Goal: Check status: Check status

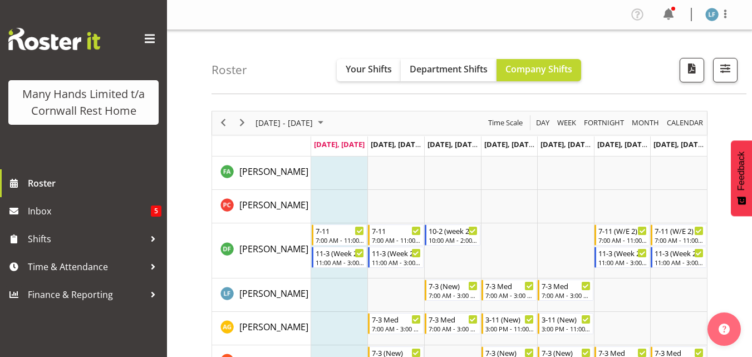
click at [242, 123] on span "Next" at bounding box center [241, 123] width 13 height 14
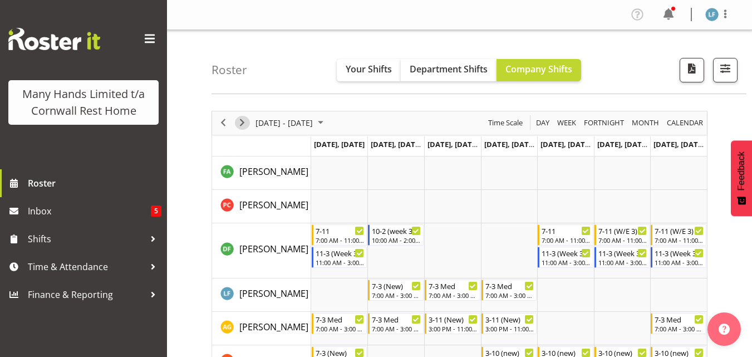
click at [242, 123] on span "Next" at bounding box center [241, 123] width 13 height 14
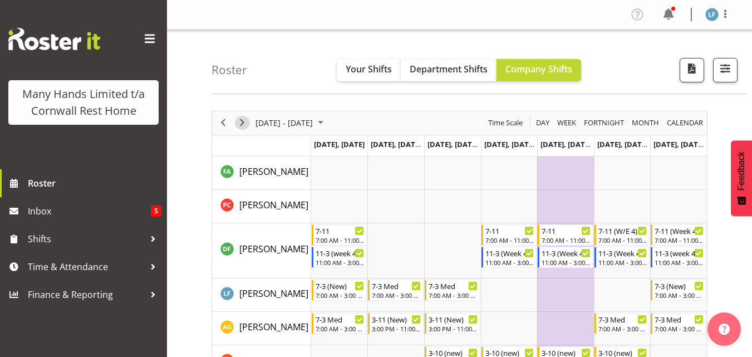
click at [242, 123] on span "Next" at bounding box center [241, 123] width 13 height 14
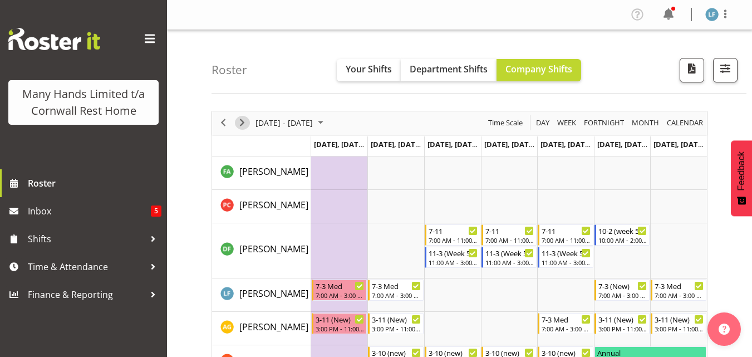
click at [242, 123] on span "Next" at bounding box center [241, 123] width 13 height 14
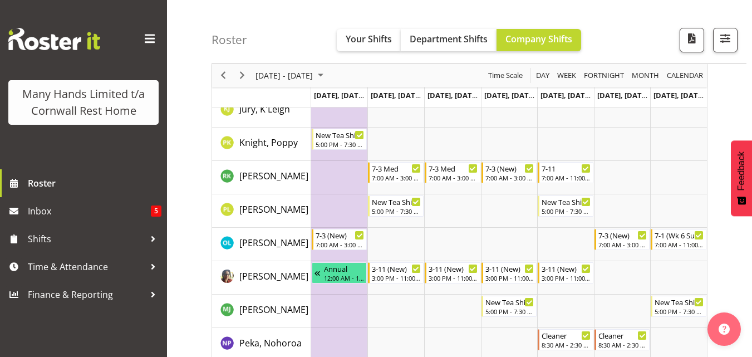
scroll to position [334, 0]
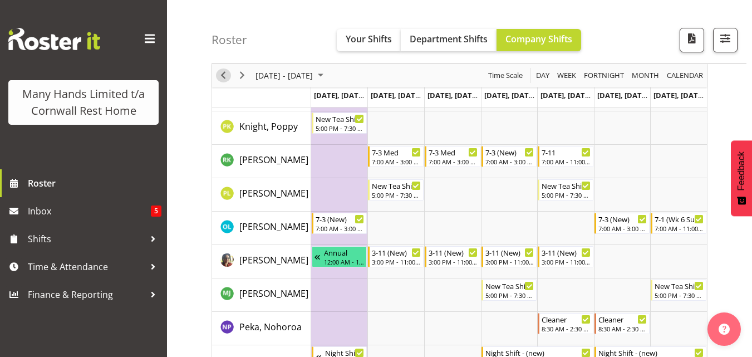
click at [223, 78] on span "Previous" at bounding box center [222, 76] width 13 height 14
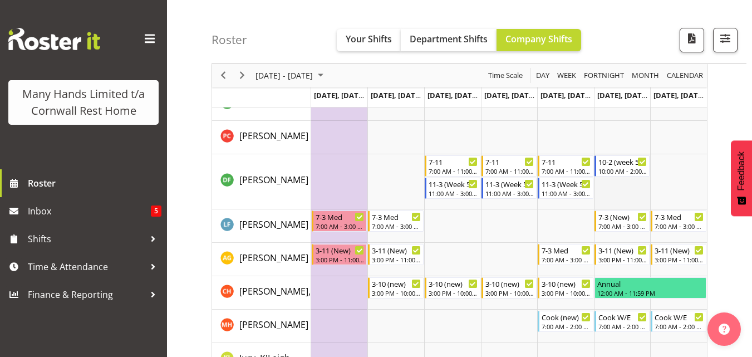
scroll to position [111, 0]
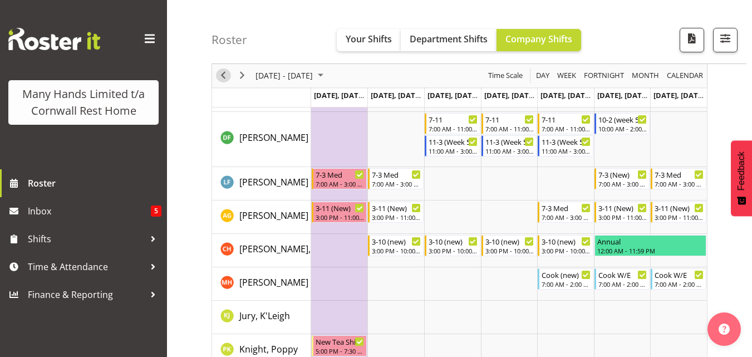
click at [226, 72] on span "Previous" at bounding box center [222, 76] width 13 height 14
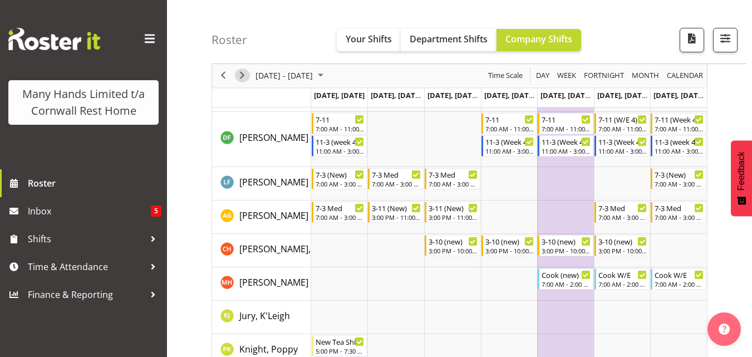
click at [240, 72] on span "Next" at bounding box center [241, 76] width 13 height 14
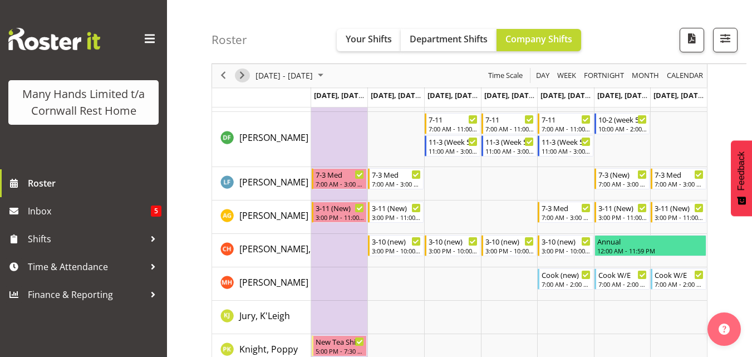
click at [242, 74] on span "Next" at bounding box center [241, 76] width 13 height 14
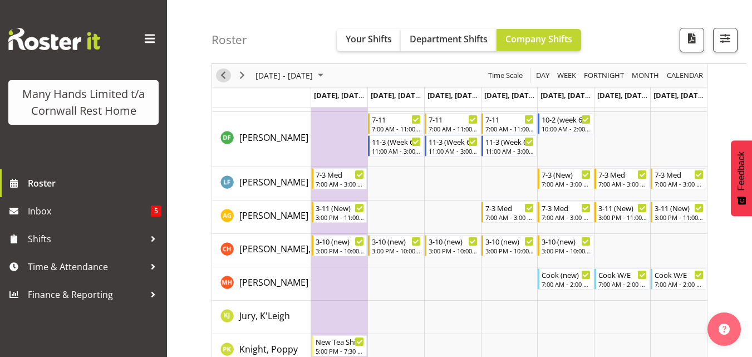
click at [220, 76] on span "Previous" at bounding box center [222, 76] width 13 height 14
